Goal: Navigation & Orientation: Find specific page/section

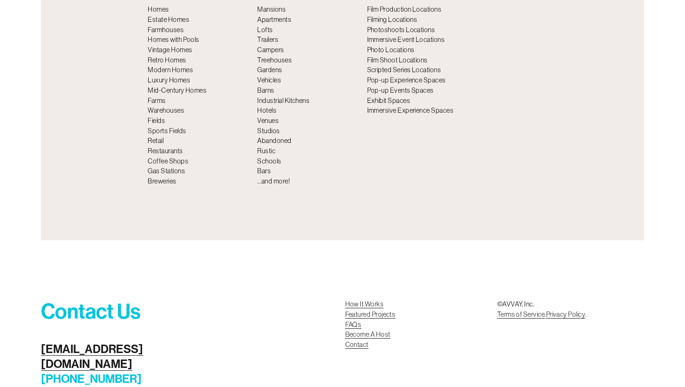
scroll to position [3366, 0]
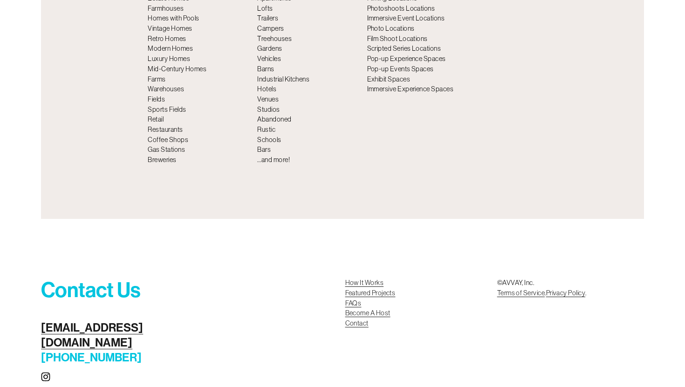
click at [356, 299] on link "FAQs" at bounding box center [353, 304] width 16 height 10
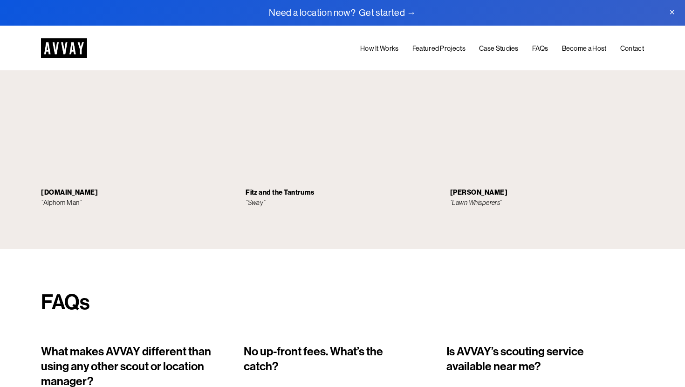
scroll to position [2447, 0]
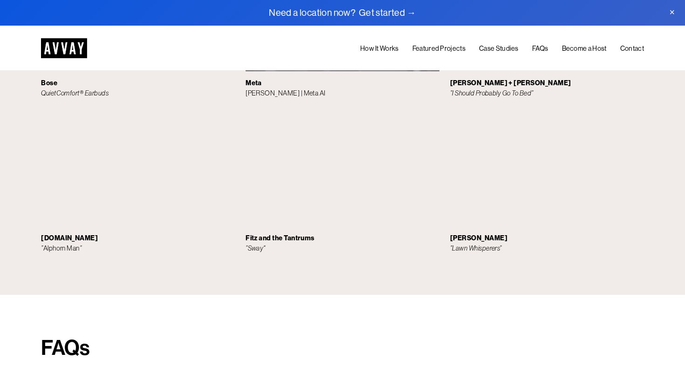
click at [374, 48] on link "How It Works" at bounding box center [379, 49] width 38 height 12
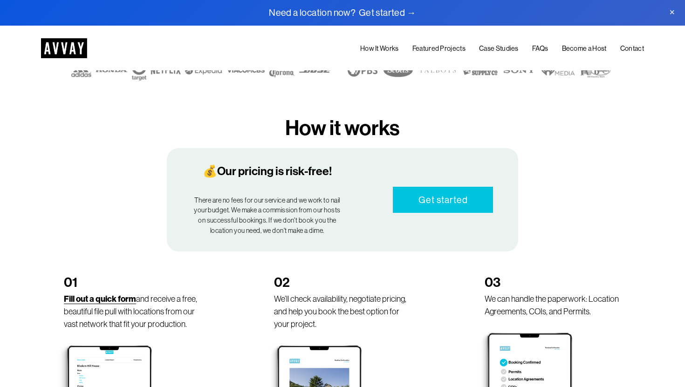
scroll to position [384, 0]
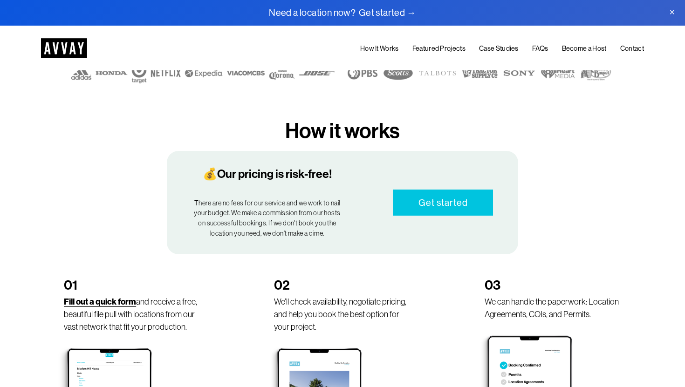
click at [576, 47] on link "Become a Host" at bounding box center [584, 49] width 45 height 12
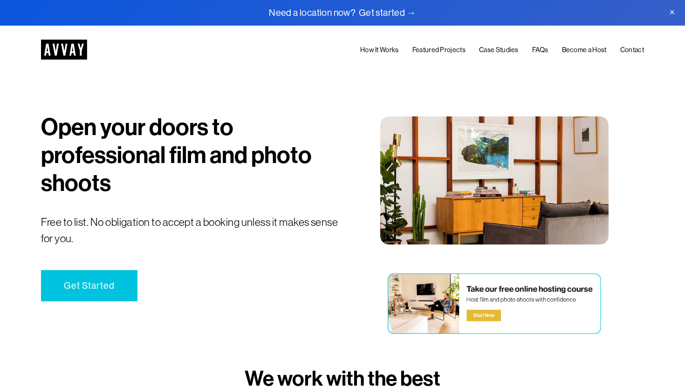
click at [538, 48] on link "FAQs" at bounding box center [540, 50] width 16 height 12
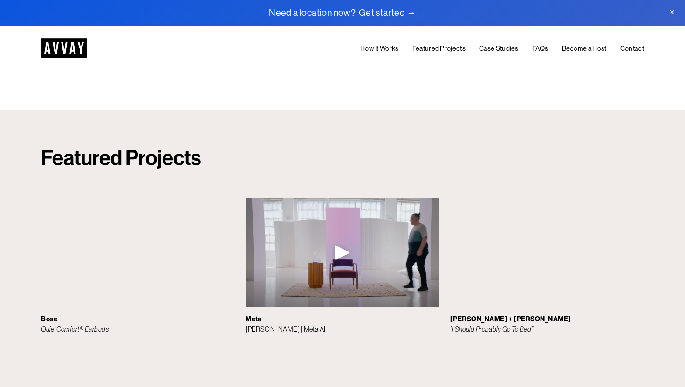
scroll to position [2209, 0]
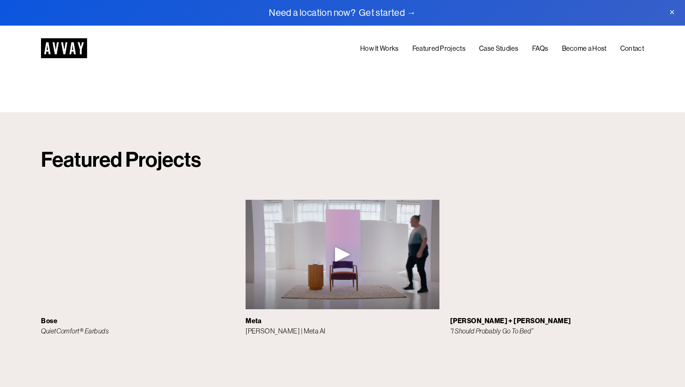
click at [630, 49] on link "Contact" at bounding box center [632, 49] width 24 height 12
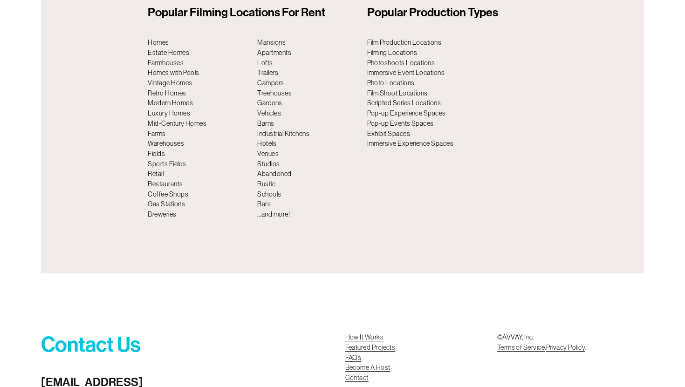
scroll to position [3366, 0]
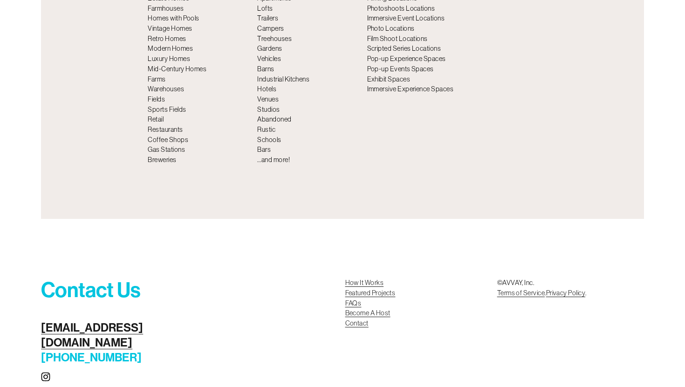
click at [105, 321] on link "[EMAIL_ADDRESS][DOMAIN_NAME]" at bounding box center [102, 336] width 122 height 30
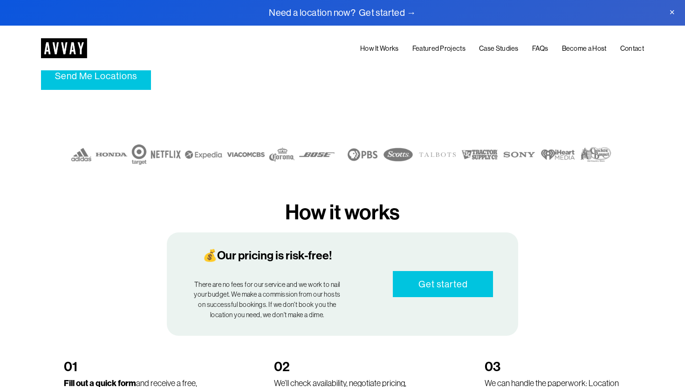
scroll to position [0, 0]
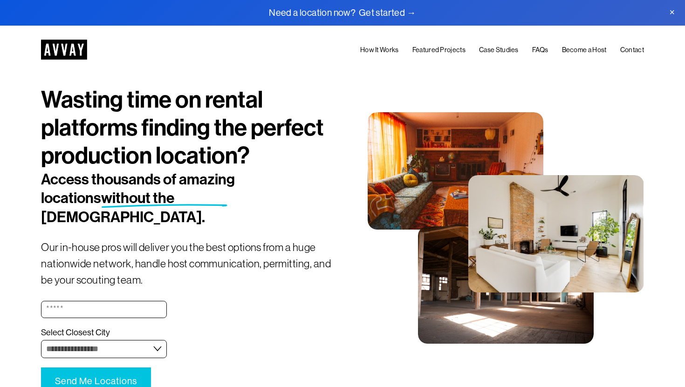
click at [672, 13] on span "Close Announcement" at bounding box center [672, 13] width 26 height 26
